Goal: Transaction & Acquisition: Download file/media

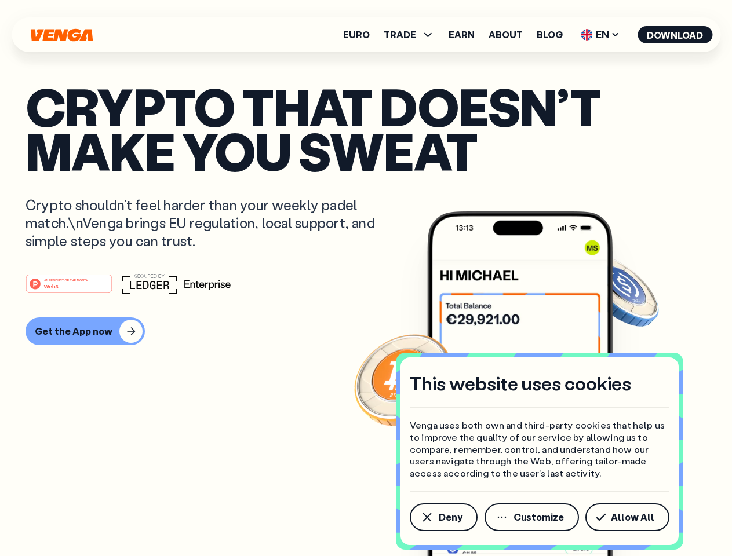
click at [366, 278] on div "#1 PRODUCT OF THE MONTH Web3" at bounding box center [365, 283] width 681 height 21
click at [443, 517] on span "Deny" at bounding box center [451, 517] width 24 height 9
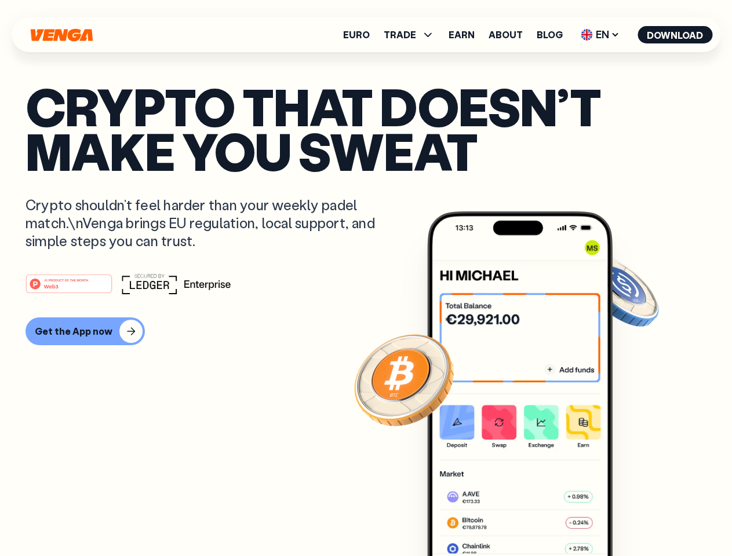
click at [532, 517] on img at bounding box center [519, 405] width 185 height 388
click at [629, 517] on article "Crypto that doesn’t make you sweat Crypto shouldn’t feel harder than your weekl…" at bounding box center [365, 301] width 681 height 435
click at [413, 35] on span "TRADE" at bounding box center [400, 34] width 32 height 9
click at [600, 35] on span "EN" at bounding box center [599, 34] width 47 height 19
click at [675, 35] on button "Download" at bounding box center [674, 34] width 75 height 17
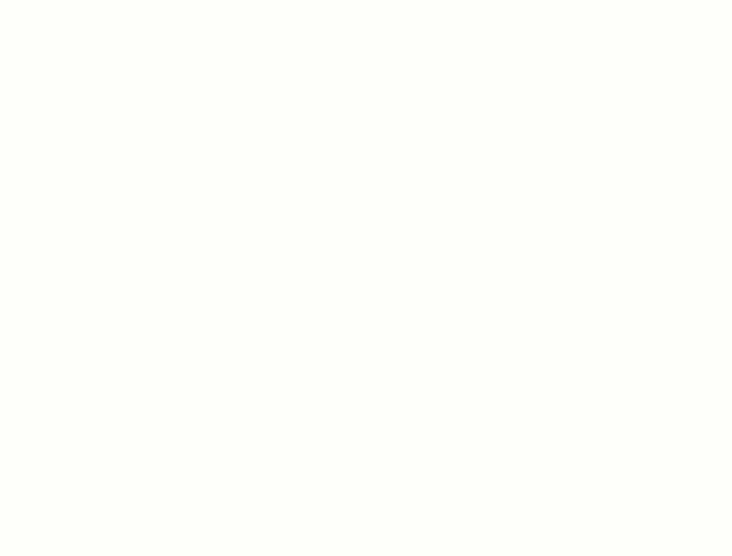
click at [83, 0] on html "This website uses cookies Venga uses both own and third-party cookies that help…" at bounding box center [366, 0] width 732 height 0
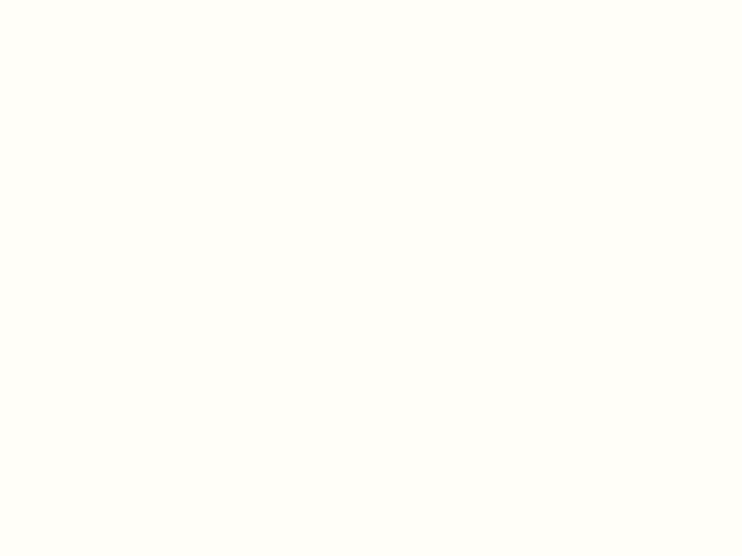
click at [71, 0] on html "This website uses cookies Venga uses both own and third-party cookies that help…" at bounding box center [371, 0] width 742 height 0
